Goal: Information Seeking & Learning: Find specific page/section

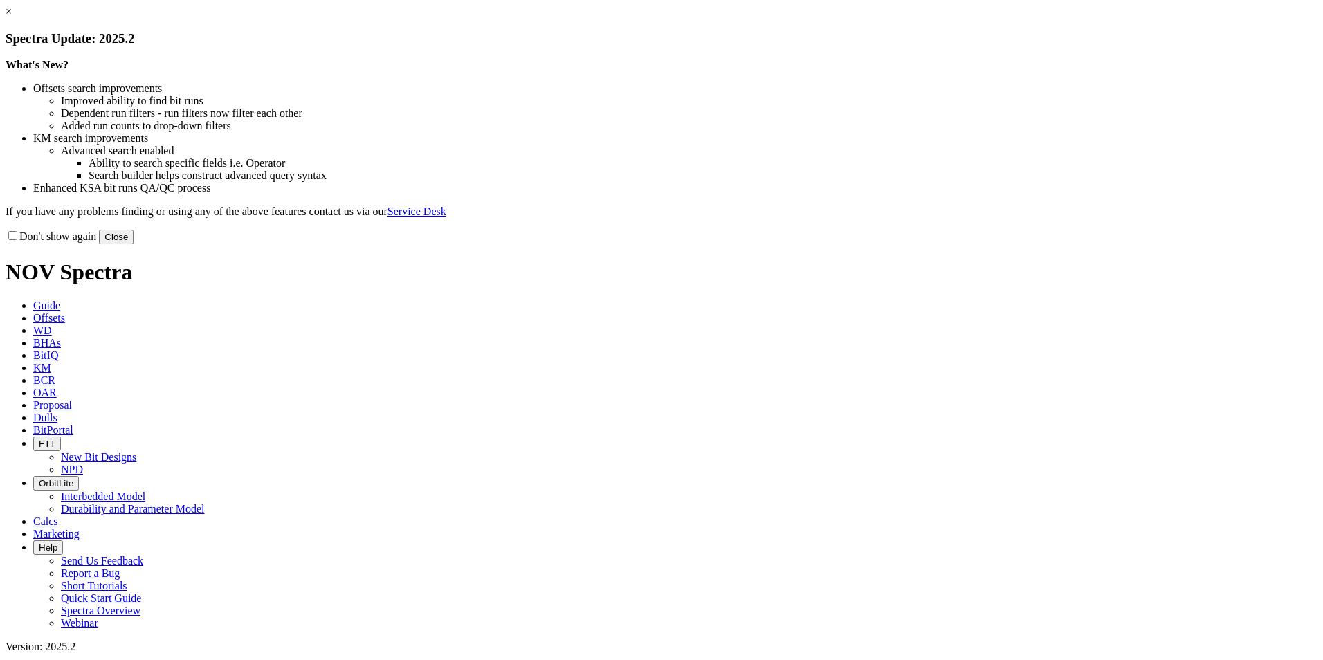
click at [12, 17] on link "×" at bounding box center [9, 12] width 6 height 12
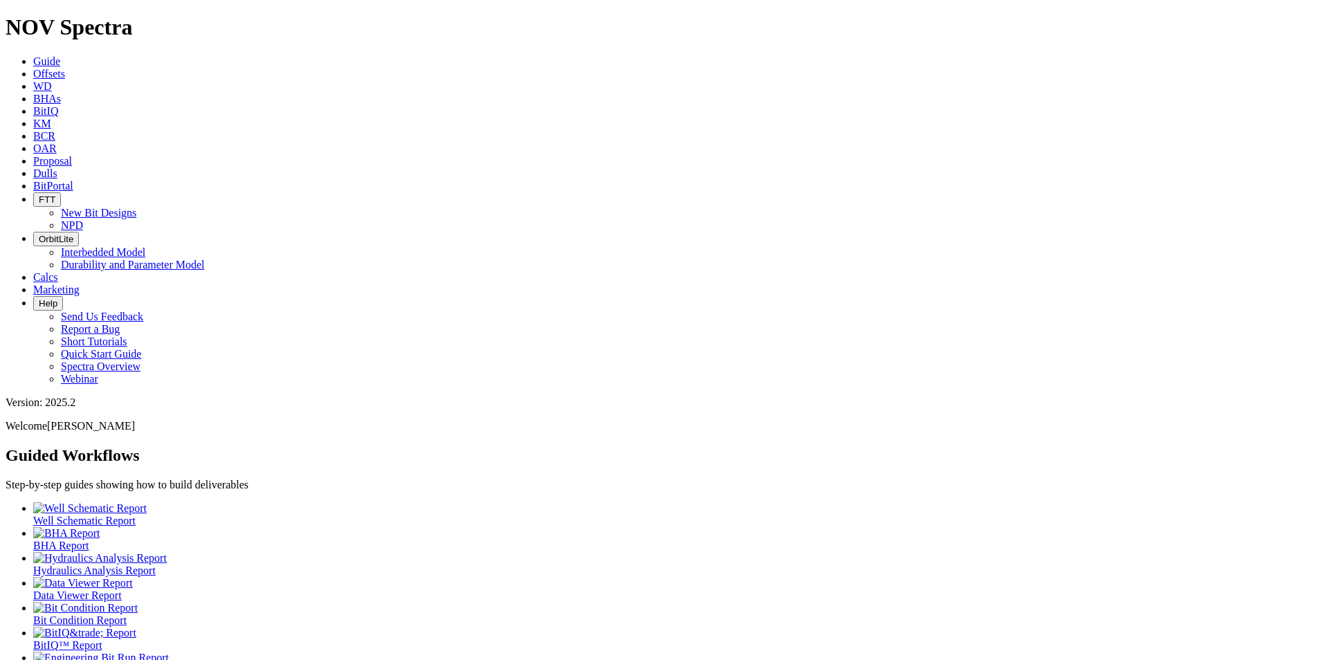
click at [65, 68] on link "Offsets" at bounding box center [49, 74] width 32 height 12
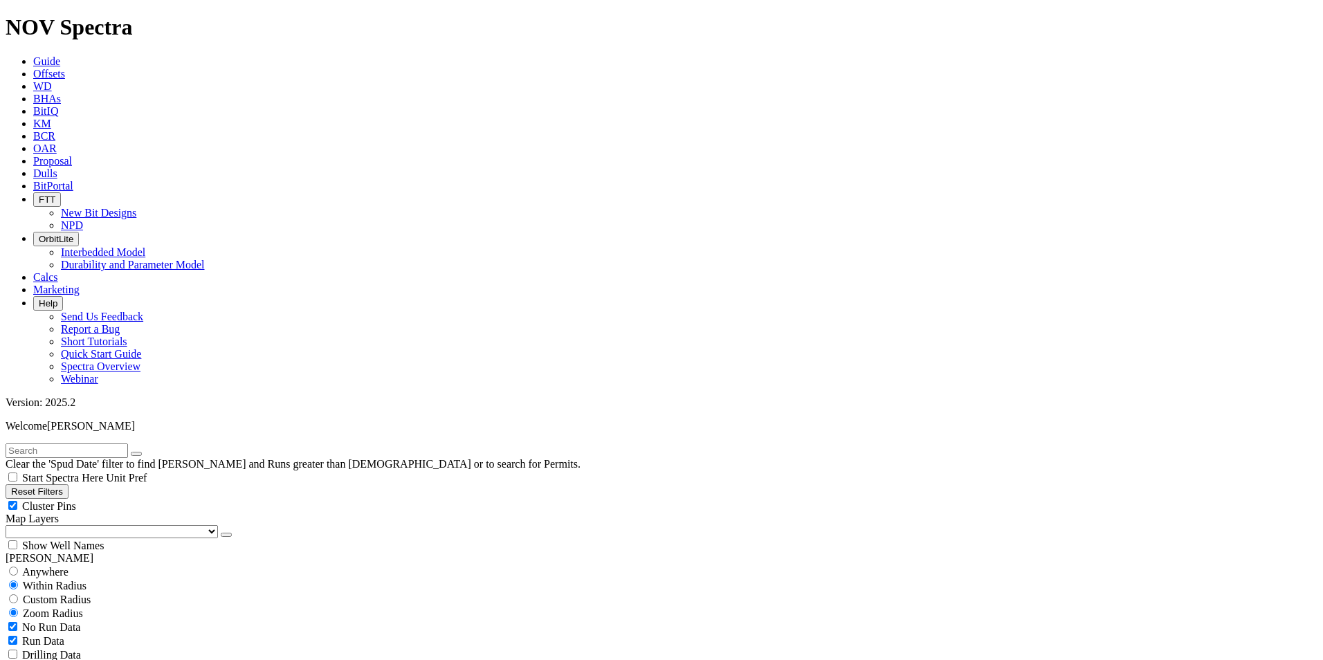
click at [69, 622] on span "No Run Data" at bounding box center [51, 628] width 58 height 12
checkbox input "false"
click at [90, 525] on select "US Counties [GEOGRAPHIC_DATA], [GEOGRAPHIC_DATA] [GEOGRAPHIC_DATA], [GEOGRAPHIC…" at bounding box center [112, 531] width 212 height 13
click at [10, 525] on select "US Counties [GEOGRAPHIC_DATA], [GEOGRAPHIC_DATA] [GEOGRAPHIC_DATA], [GEOGRAPHIC…" at bounding box center [112, 531] width 212 height 13
click at [81, 444] on input "text" at bounding box center [67, 451] width 123 height 15
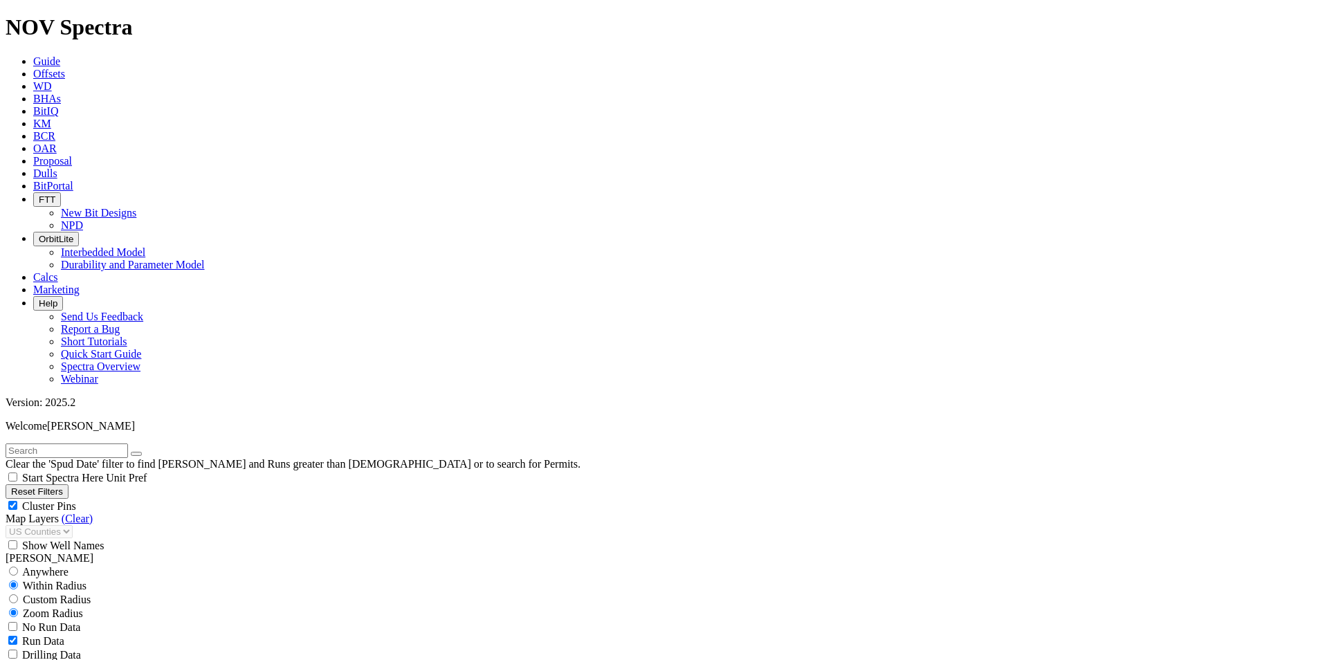
scroll to position [485, 0]
select select "? number:7.875 ?"
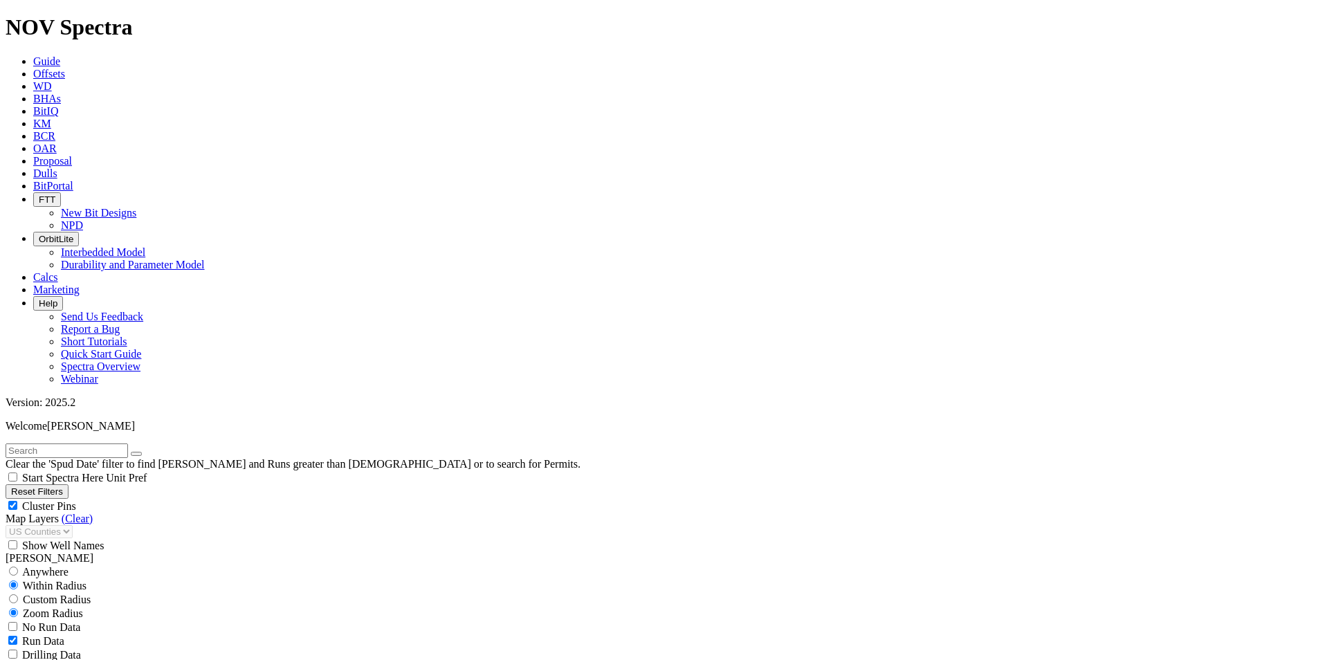
type input "[DATE]"
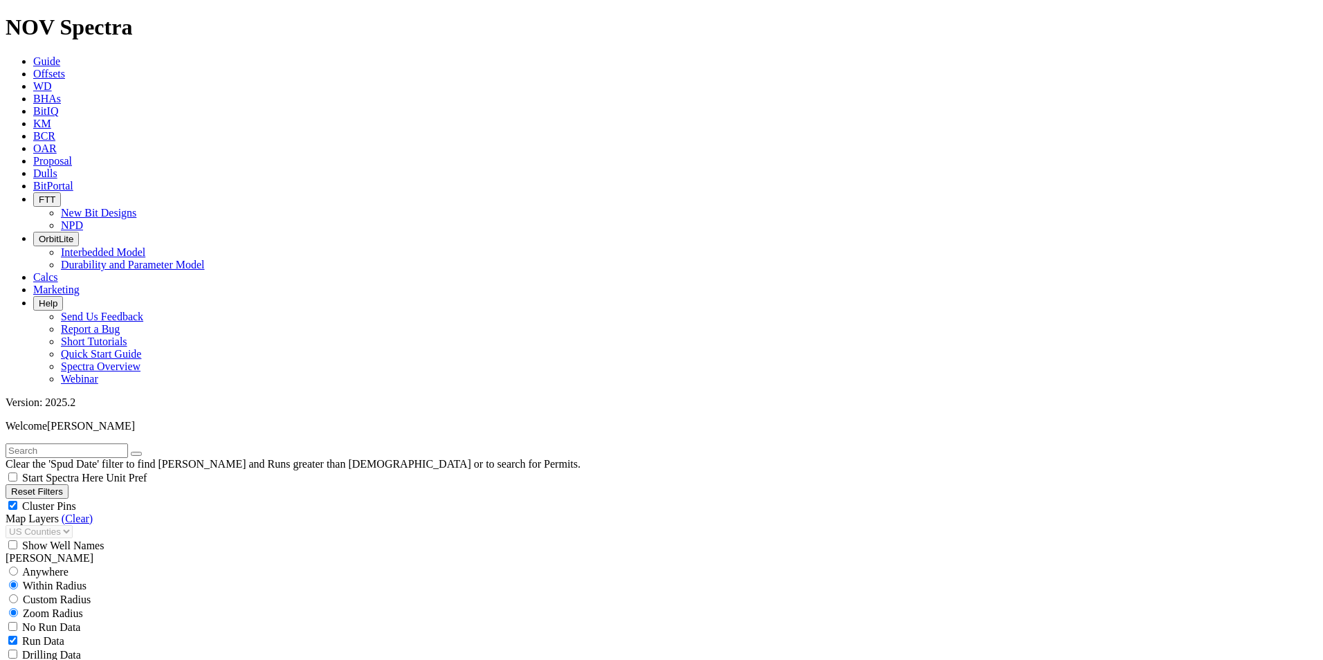
type input "[DATE]"
